Goal: Information Seeking & Learning: Learn about a topic

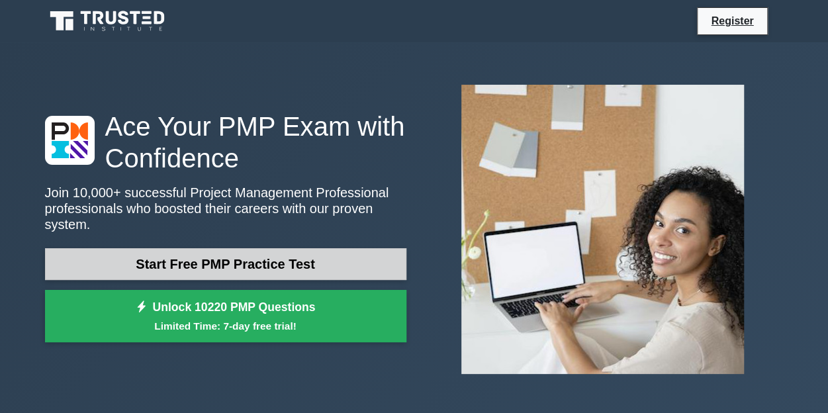
click at [205, 270] on link "Start Free PMP Practice Test" at bounding box center [226, 264] width 362 height 32
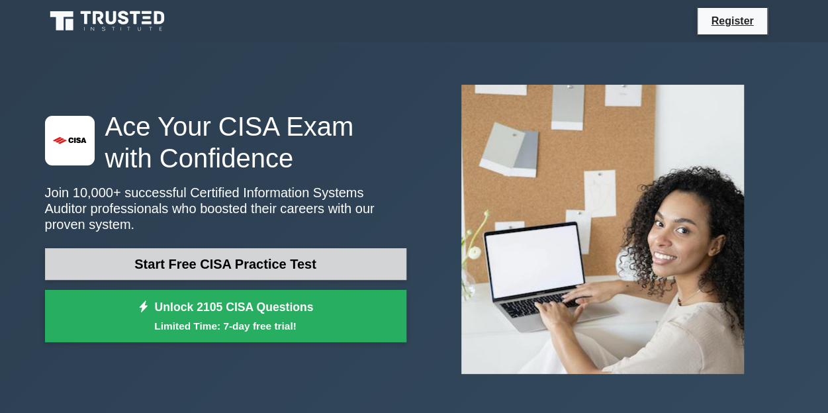
click at [323, 259] on link "Start Free CISA Practice Test" at bounding box center [226, 264] width 362 height 32
